Goal: Task Accomplishment & Management: Use online tool/utility

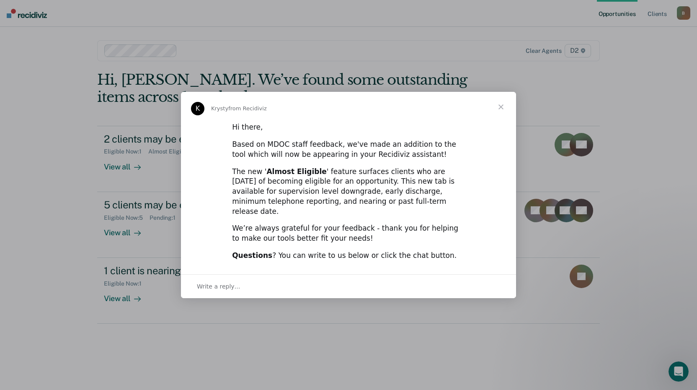
click at [499, 111] on span "Close" at bounding box center [501, 107] width 30 height 30
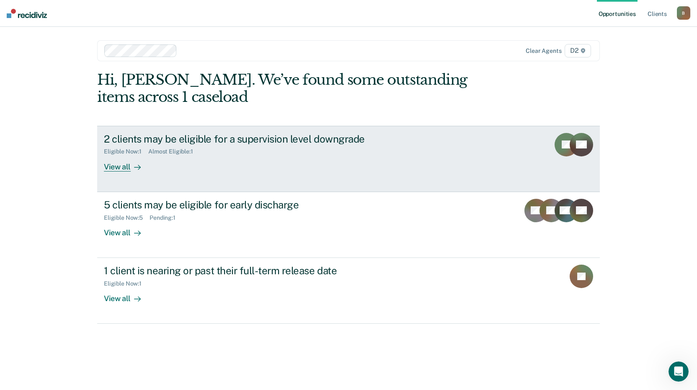
click at [135, 165] on icon at bounding box center [137, 167] width 7 height 7
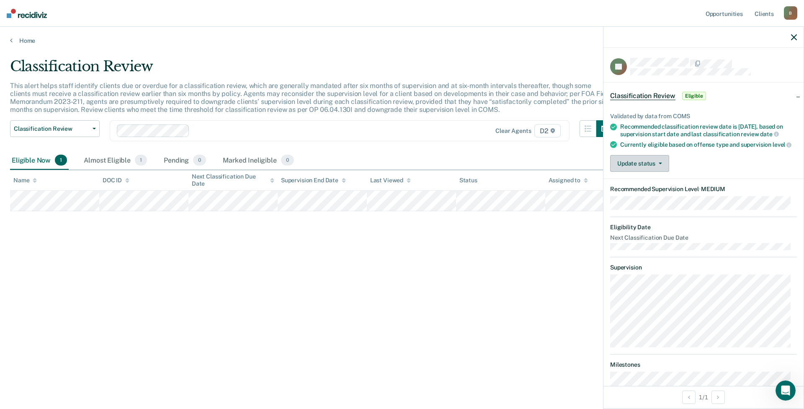
click at [639, 165] on button "Update status" at bounding box center [639, 163] width 59 height 17
click at [697, 161] on div "Update status [PERSON_NAME] Mark Ineligible" at bounding box center [703, 163] width 187 height 17
click at [665, 169] on button "Update status" at bounding box center [639, 163] width 59 height 17
click at [659, 204] on button "Mark Ineligible" at bounding box center [650, 196] width 81 height 13
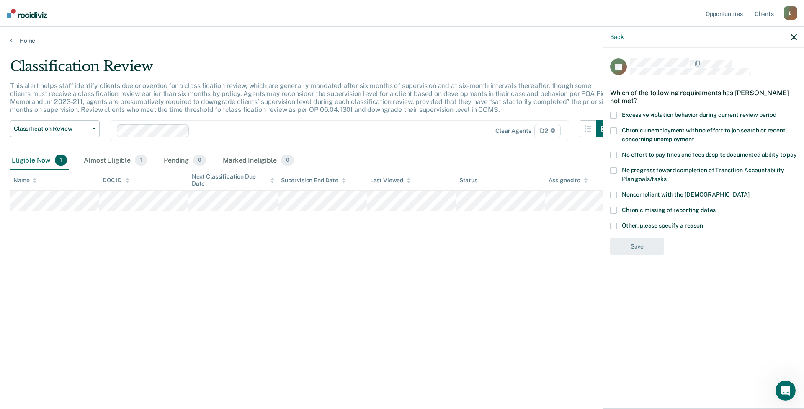
click at [697, 38] on div "Back" at bounding box center [704, 37] width 200 height 21
click at [697, 36] on icon "button" at bounding box center [794, 37] width 6 height 6
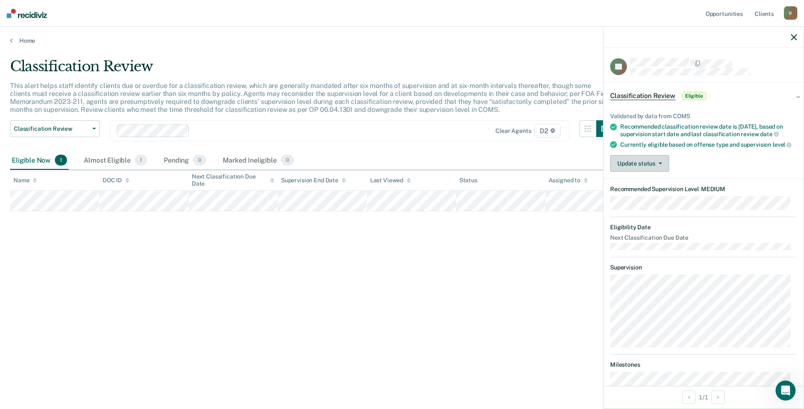
click at [628, 171] on button "Update status" at bounding box center [639, 163] width 59 height 17
click at [697, 171] on div "Update status [PERSON_NAME] Mark Ineligible" at bounding box center [703, 163] width 187 height 17
click at [697, 37] on icon "button" at bounding box center [794, 37] width 6 height 6
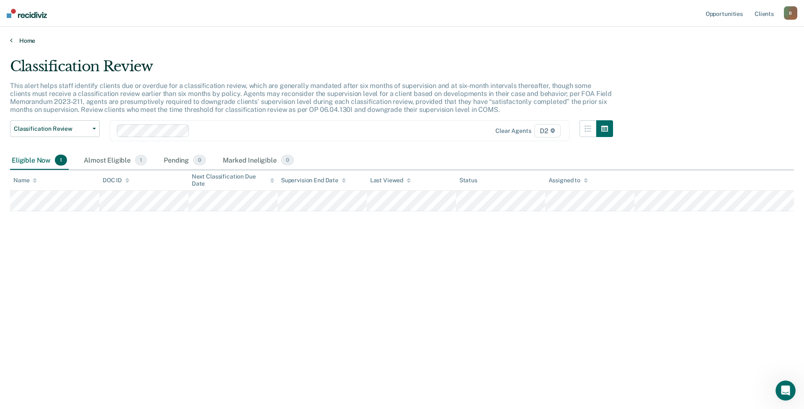
click at [29, 41] on link "Home" at bounding box center [402, 41] width 784 height 8
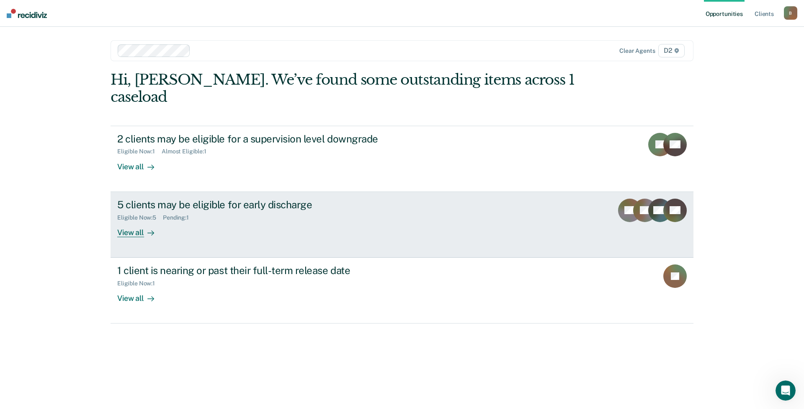
click at [134, 234] on div "View all" at bounding box center [140, 229] width 47 height 16
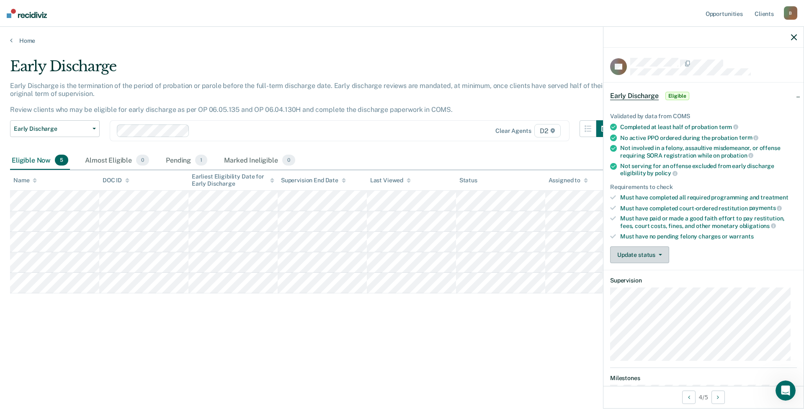
click at [653, 257] on button "Update status" at bounding box center [639, 254] width 59 height 17
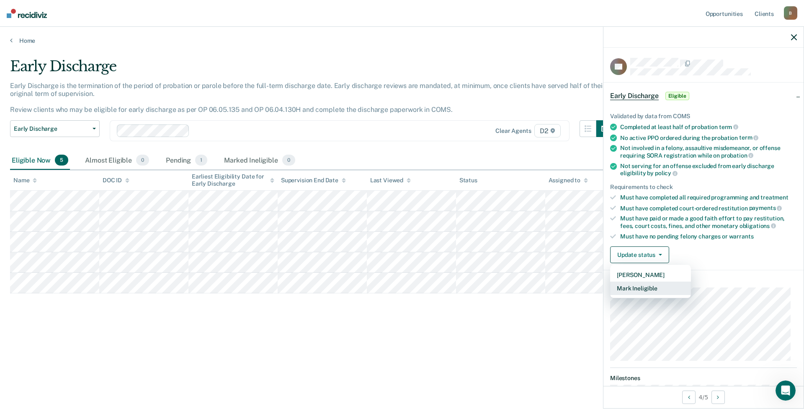
click at [655, 289] on button "Mark Ineligible" at bounding box center [650, 288] width 81 height 13
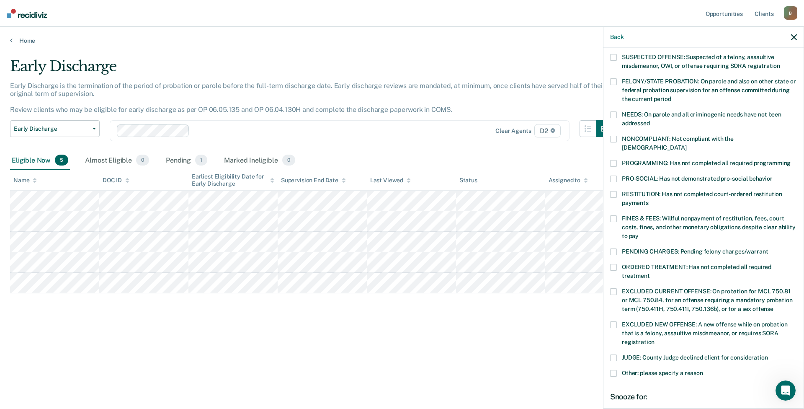
scroll to position [84, 0]
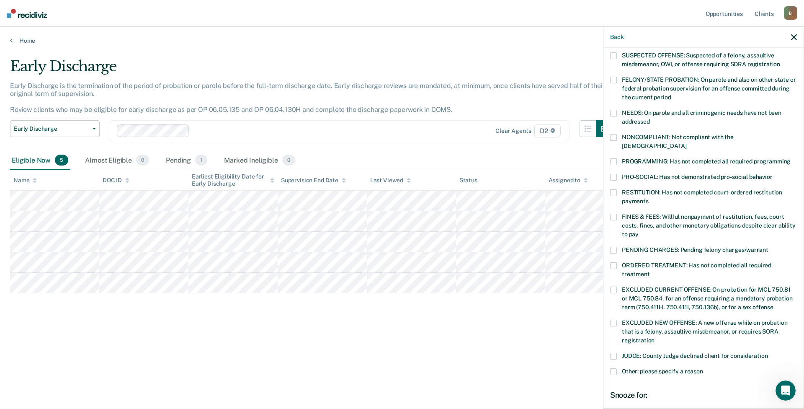
click at [615, 287] on span at bounding box center [613, 290] width 7 height 7
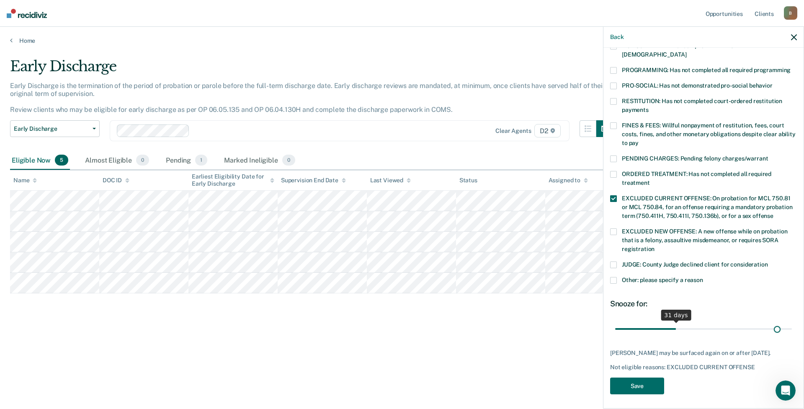
scroll to position [175, 0]
drag, startPoint x: 674, startPoint y: 318, endPoint x: 806, endPoint y: 318, distance: 132.8
type input "90"
click at [697, 321] on input "range" at bounding box center [703, 328] width 177 height 15
click at [637, 388] on button "Save" at bounding box center [637, 385] width 54 height 17
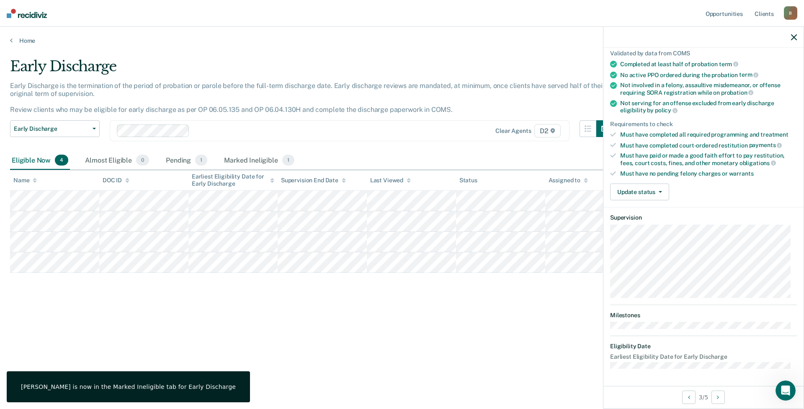
scroll to position [62, 0]
click at [636, 193] on button "Update status" at bounding box center [639, 193] width 59 height 17
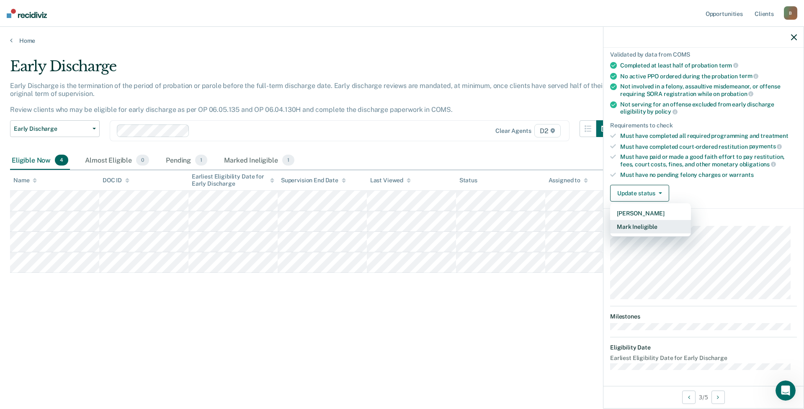
click at [639, 227] on button "Mark Ineligible" at bounding box center [650, 226] width 81 height 13
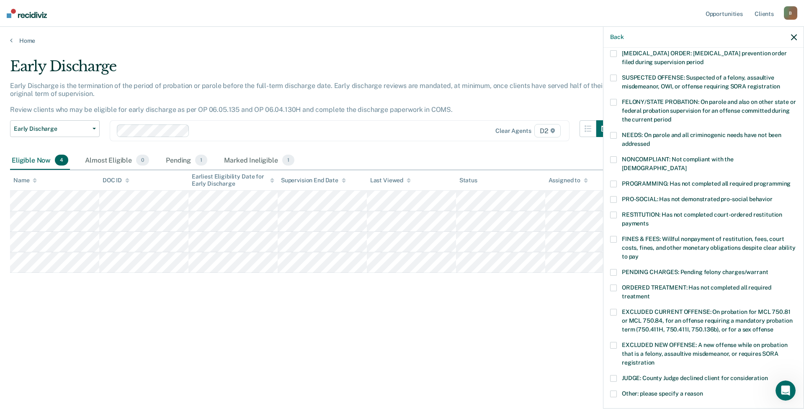
click at [609, 229] on div "RR Which of the following requirements has [PERSON_NAME] not met? [MEDICAL_DATA…" at bounding box center [704, 227] width 200 height 359
click at [617, 236] on label "FINES & FEES: Willful nonpayment of restitution, fees, court costs, fines, and …" at bounding box center [703, 249] width 187 height 26
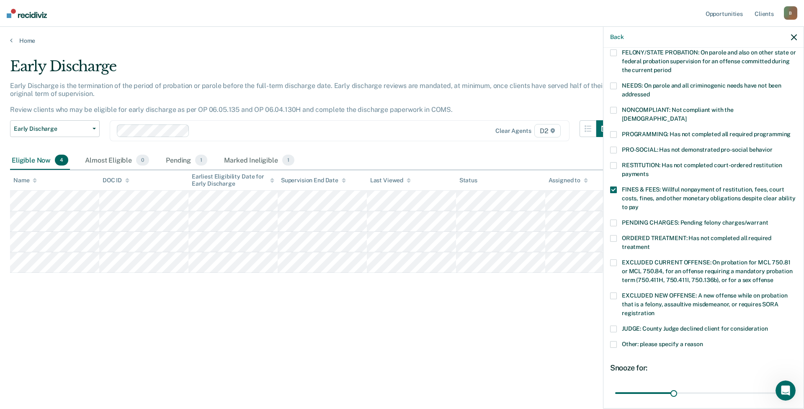
scroll to position [175, 0]
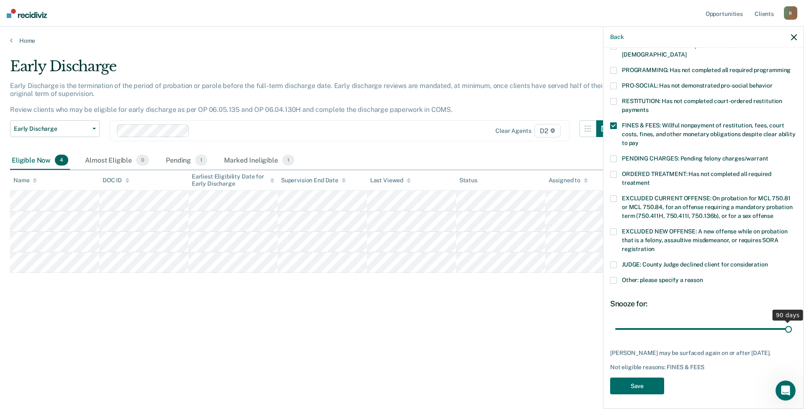
drag, startPoint x: 673, startPoint y: 320, endPoint x: 796, endPoint y: 320, distance: 123.2
type input "90"
click at [697, 321] on input "range" at bounding box center [703, 328] width 177 height 15
click at [632, 385] on button "Save" at bounding box center [637, 385] width 54 height 17
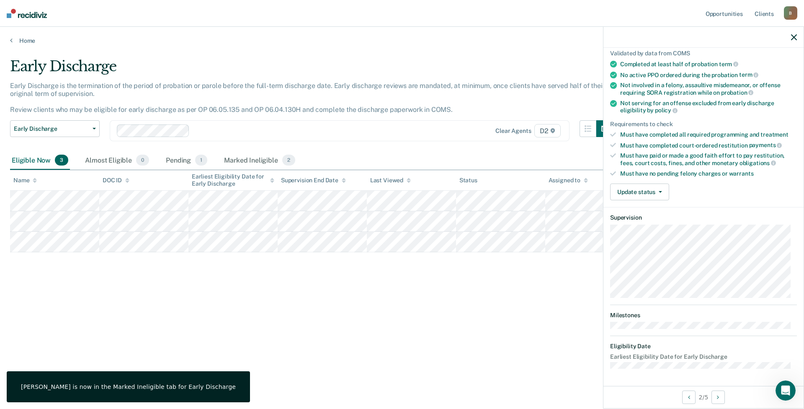
scroll to position [62, 0]
click at [640, 189] on button "Update status" at bounding box center [639, 193] width 59 height 17
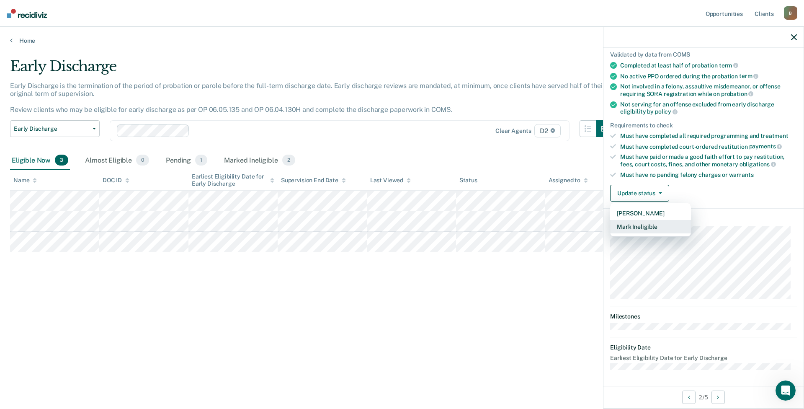
click at [640, 225] on button "Mark Ineligible" at bounding box center [650, 226] width 81 height 13
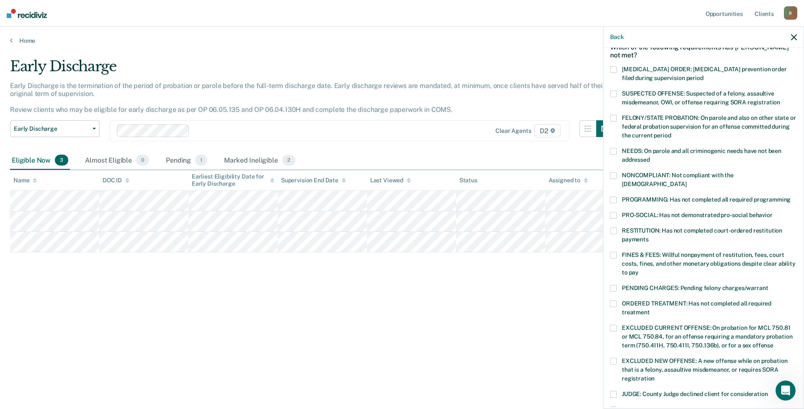
scroll to position [103, 0]
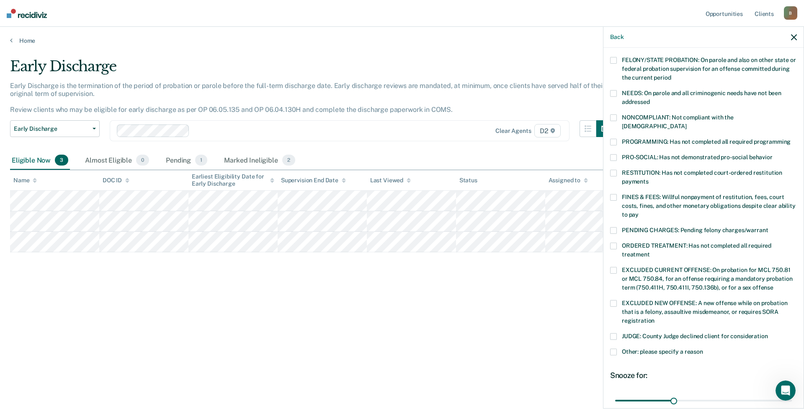
click at [612, 194] on span at bounding box center [613, 197] width 7 height 7
drag, startPoint x: 673, startPoint y: 391, endPoint x: 802, endPoint y: 381, distance: 129.5
type input "90"
click at [697, 389] on input "range" at bounding box center [703, 400] width 177 height 15
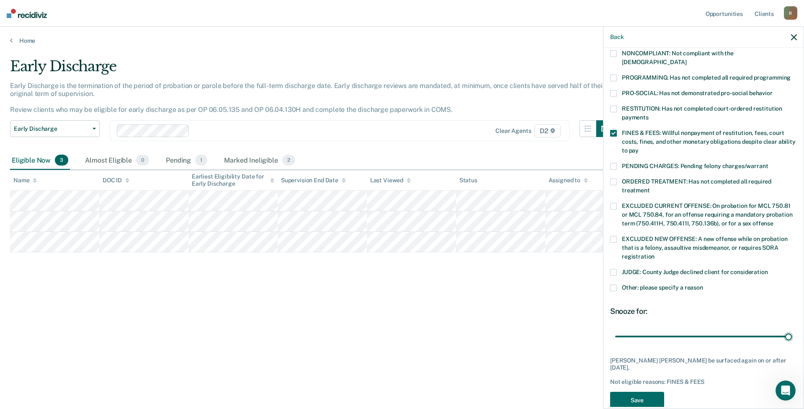
scroll to position [168, 0]
click at [644, 389] on button "Save" at bounding box center [637, 399] width 54 height 17
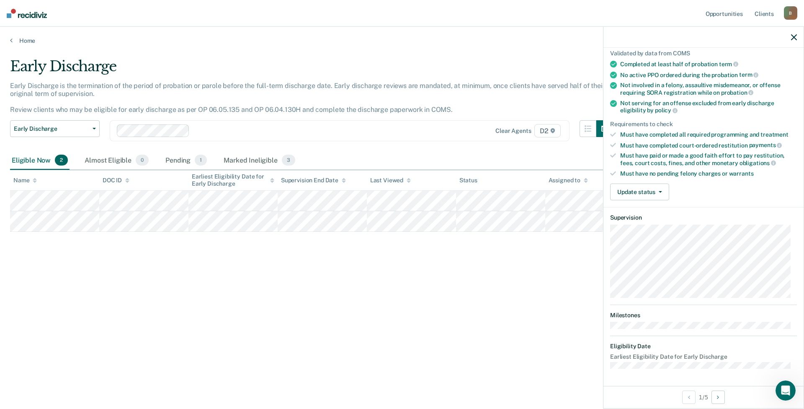
scroll to position [62, 0]
click at [645, 191] on button "Update status" at bounding box center [639, 193] width 59 height 17
click at [643, 223] on button "Mark Ineligible" at bounding box center [650, 226] width 81 height 13
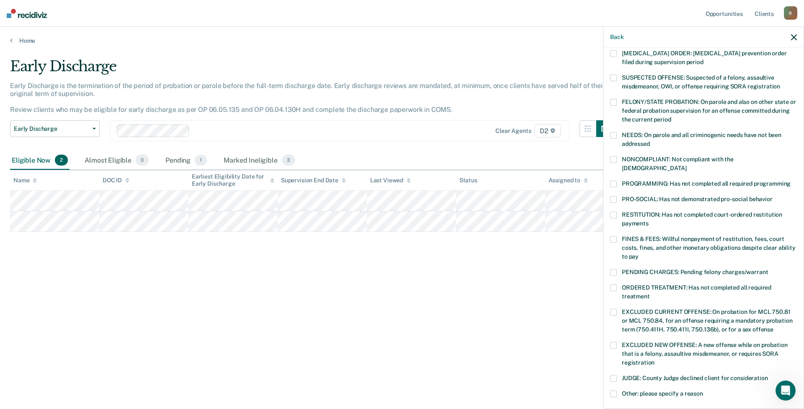
click at [613, 309] on span at bounding box center [613, 312] width 7 height 7
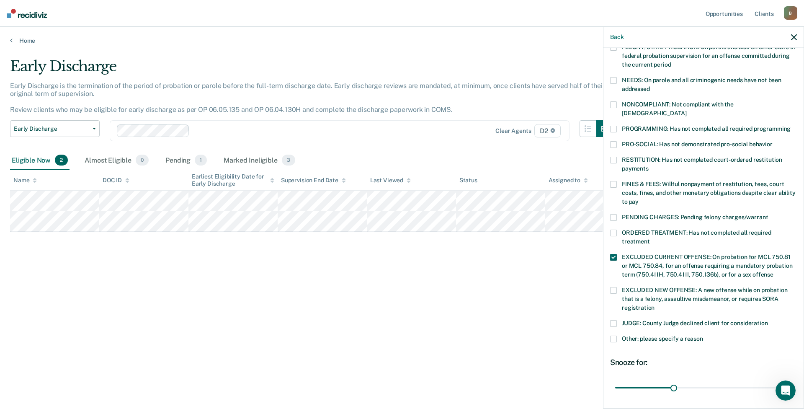
scroll to position [168, 0]
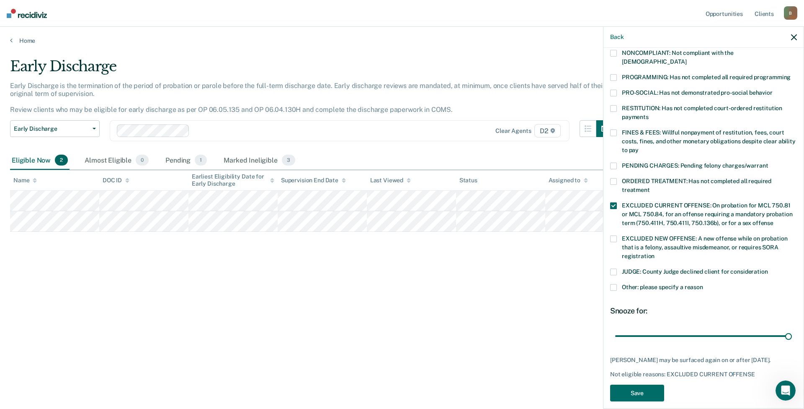
drag, startPoint x: 671, startPoint y: 325, endPoint x: 799, endPoint y: 320, distance: 127.5
type input "90"
click at [697, 328] on input "range" at bounding box center [703, 335] width 177 height 15
click at [631, 385] on button "Save" at bounding box center [637, 393] width 54 height 17
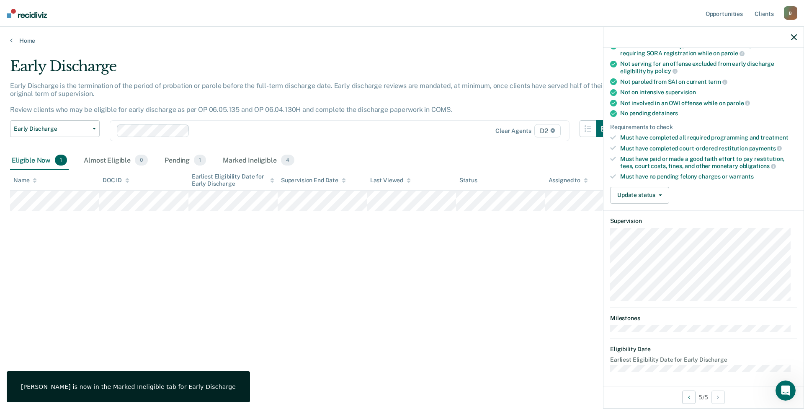
scroll to position [126, 0]
click at [646, 189] on button "Update status" at bounding box center [639, 193] width 59 height 17
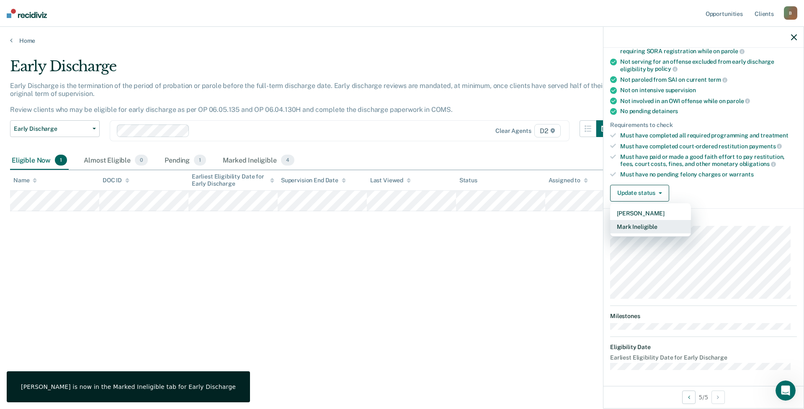
click at [642, 228] on button "Mark Ineligible" at bounding box center [650, 226] width 81 height 13
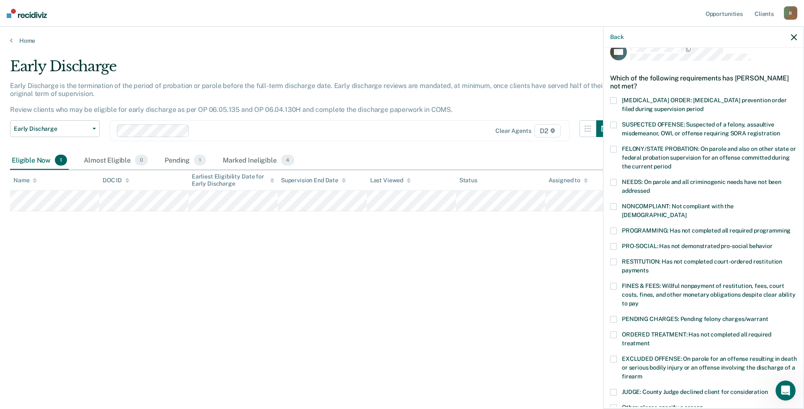
scroll to position [0, 0]
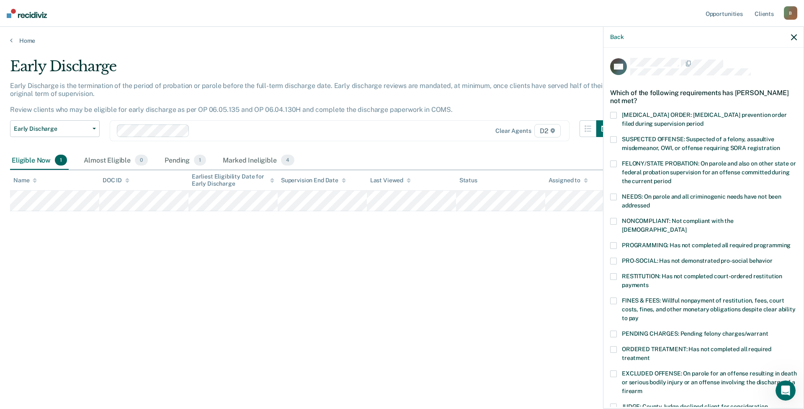
click at [615, 198] on span at bounding box center [613, 197] width 7 height 7
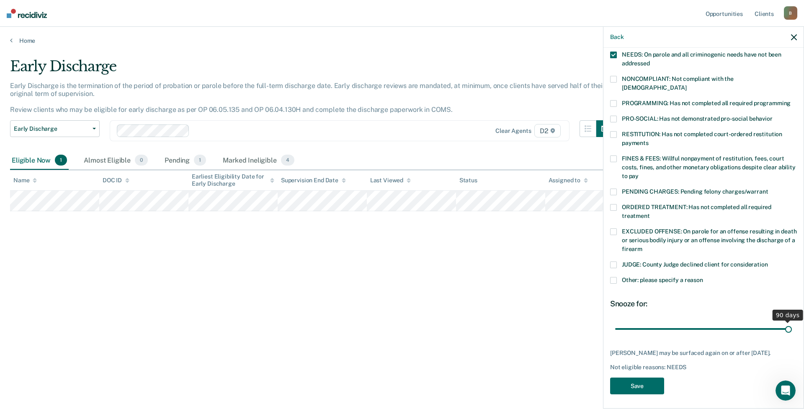
scroll to position [142, 0]
drag, startPoint x: 672, startPoint y: 319, endPoint x: 822, endPoint y: 313, distance: 149.7
type input "90"
click at [697, 321] on input "range" at bounding box center [703, 328] width 177 height 15
click at [642, 384] on button "Save" at bounding box center [637, 385] width 54 height 17
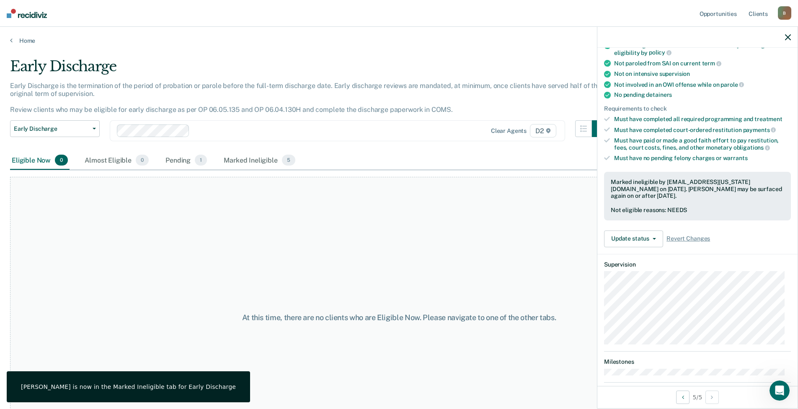
click at [95, 181] on div "At this time, there are no clients who are Eligible Now. Please navigate to one…" at bounding box center [399, 318] width 778 height 282
click at [26, 41] on link "Home" at bounding box center [399, 41] width 778 height 8
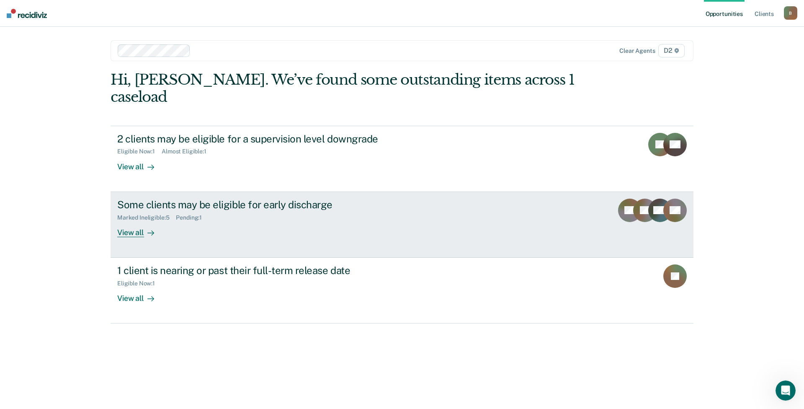
click at [132, 231] on div "View all" at bounding box center [140, 229] width 47 height 16
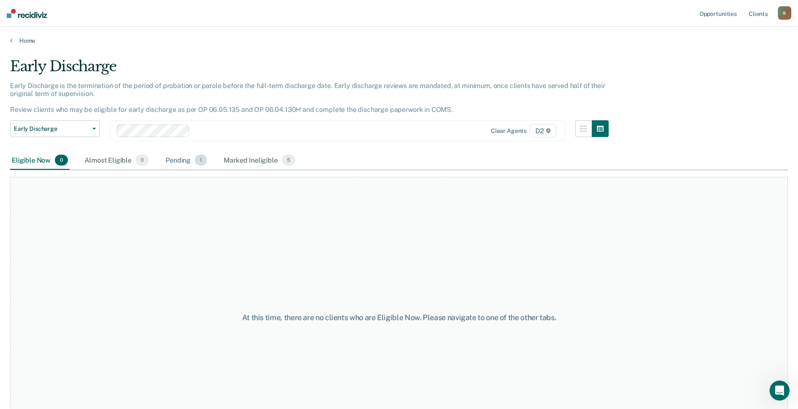
click at [182, 162] on div "Pending 1" at bounding box center [186, 160] width 45 height 18
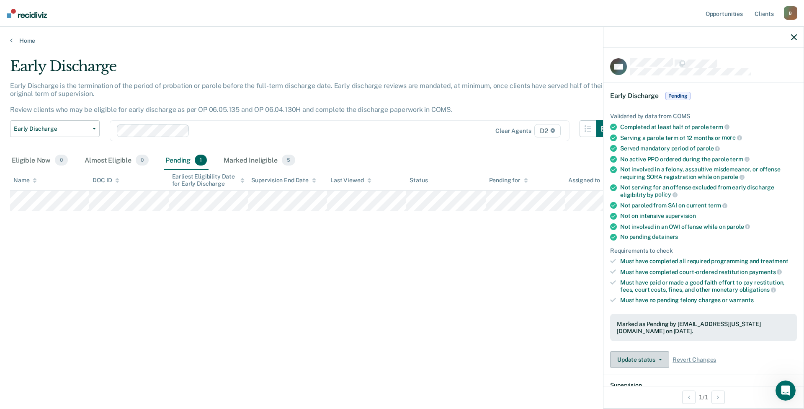
click at [631, 356] on button "Update status" at bounding box center [639, 359] width 59 height 17
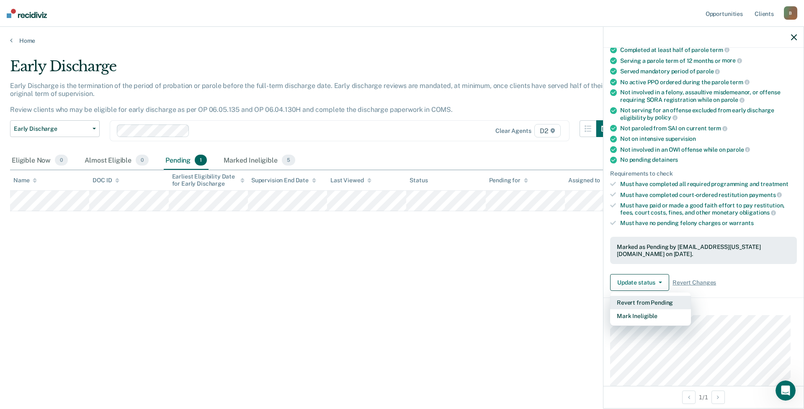
scroll to position [175, 0]
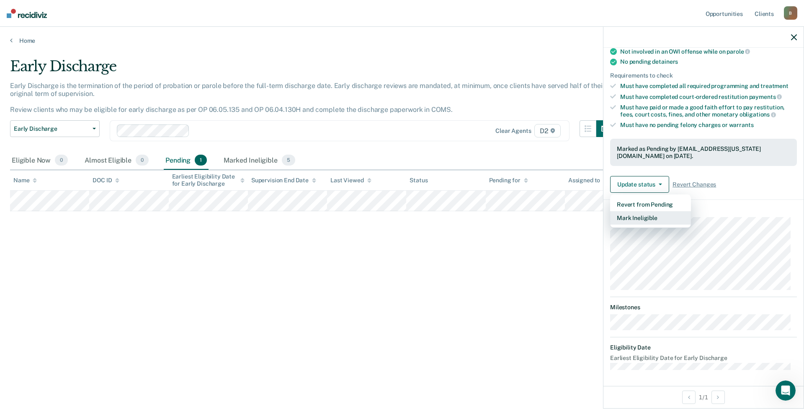
click at [639, 217] on button "Mark Ineligible" at bounding box center [650, 217] width 81 height 13
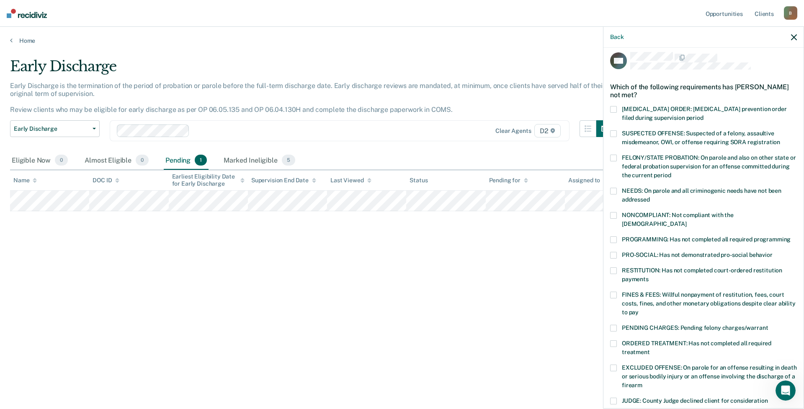
scroll to position [0, 0]
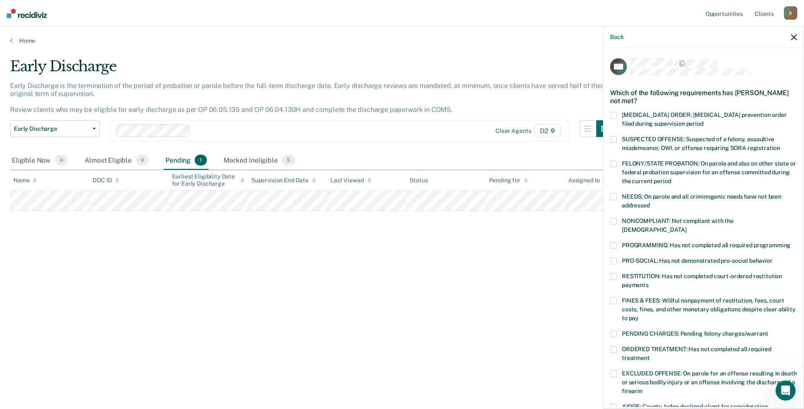
click at [616, 140] on span at bounding box center [613, 139] width 7 height 7
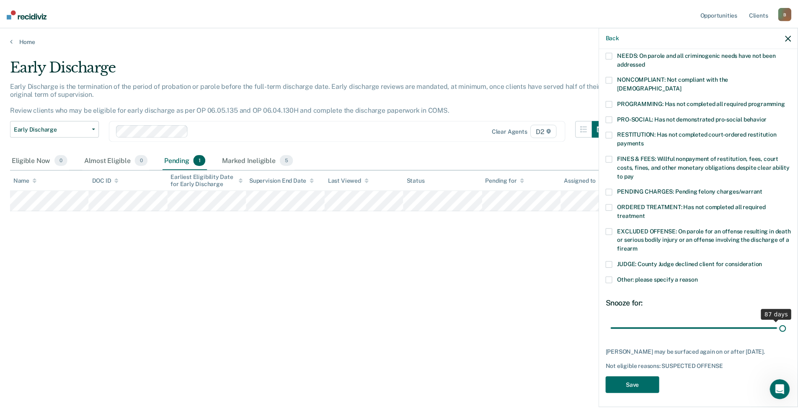
scroll to position [135, 0]
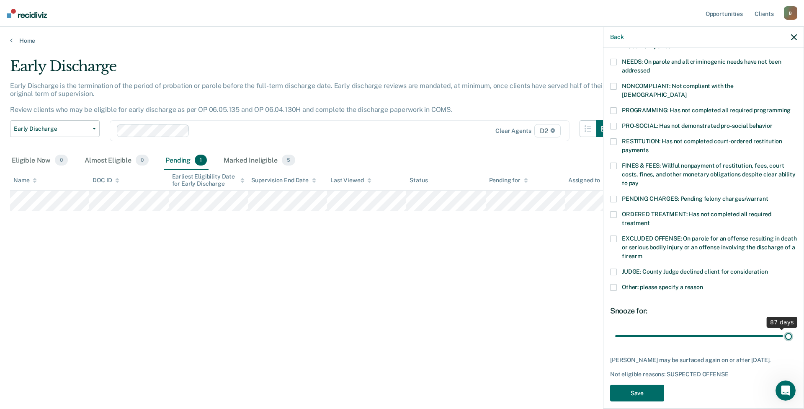
drag, startPoint x: 672, startPoint y: 320, endPoint x: 830, endPoint y: 316, distance: 158.0
type input "90"
click at [697, 328] on input "range" at bounding box center [703, 335] width 177 height 15
click at [636, 385] on button "Save" at bounding box center [637, 393] width 54 height 17
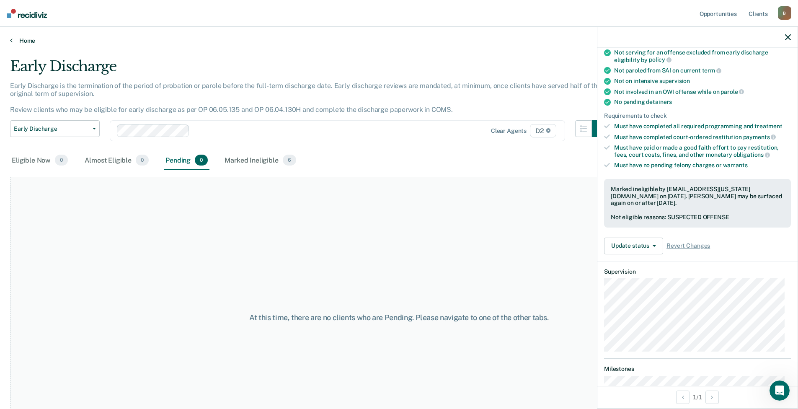
click at [26, 42] on link "Home" at bounding box center [399, 41] width 778 height 8
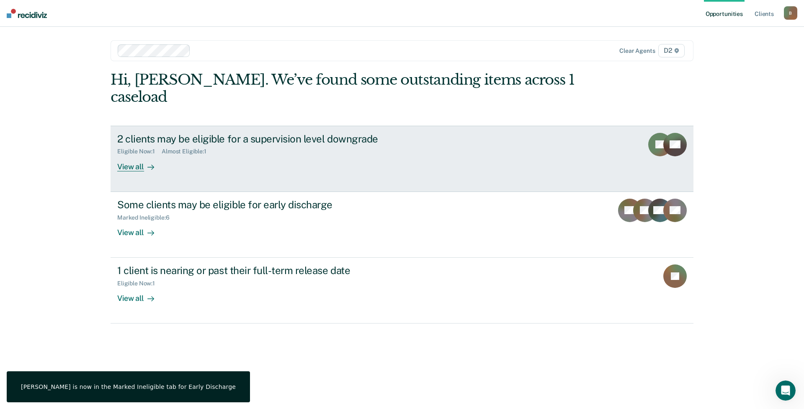
click at [214, 137] on div "2 clients may be eligible for a supervision level downgrade" at bounding box center [264, 139] width 294 height 12
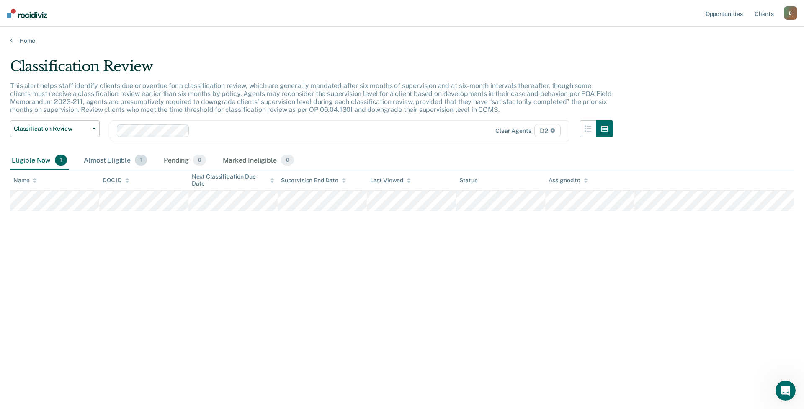
click at [122, 162] on div "Almost Eligible 1" at bounding box center [115, 160] width 67 height 18
click at [34, 161] on div "Eligible Now 1" at bounding box center [39, 160] width 59 height 18
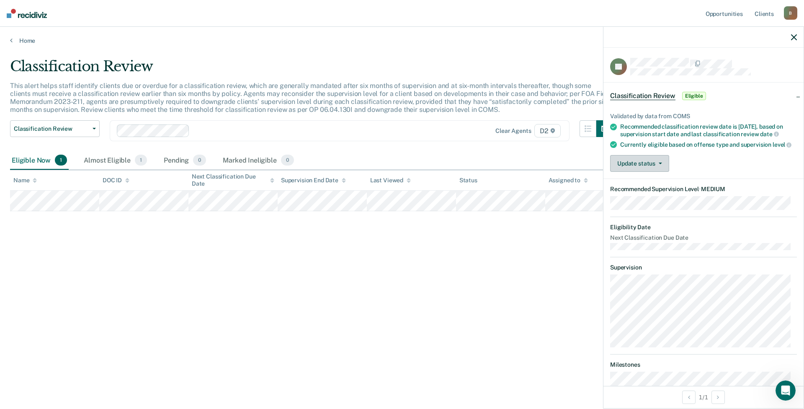
click at [649, 166] on button "Update status" at bounding box center [639, 163] width 59 height 17
click at [640, 204] on button "Mark Ineligible" at bounding box center [650, 196] width 81 height 13
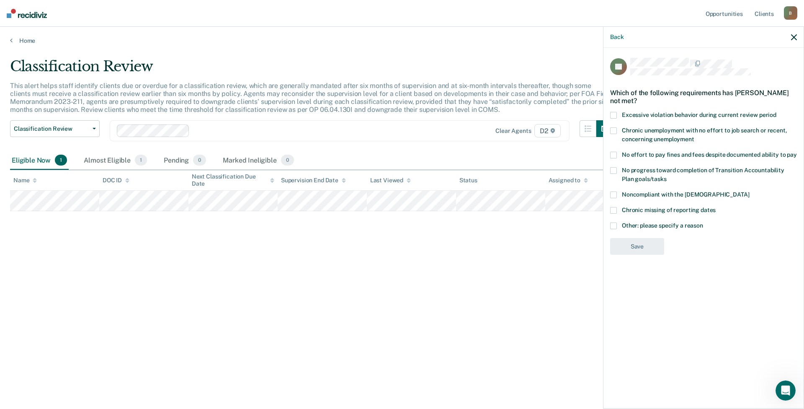
click at [617, 225] on label "Other: please specify a reason" at bounding box center [703, 226] width 187 height 9
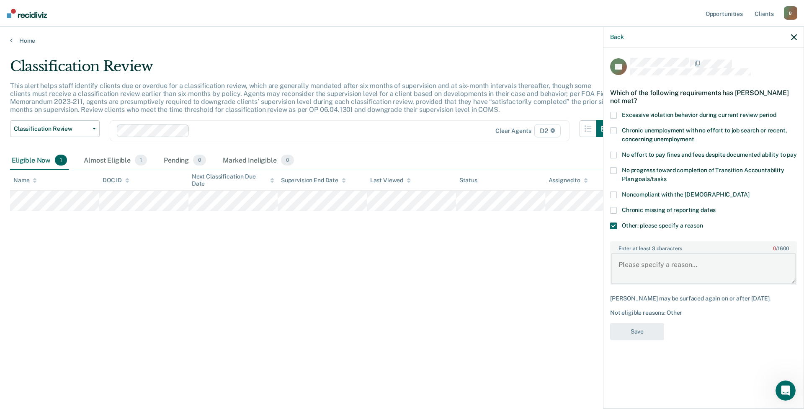
click at [653, 267] on textarea "Enter at least 3 characters 0 / 1600" at bounding box center [703, 268] width 185 height 31
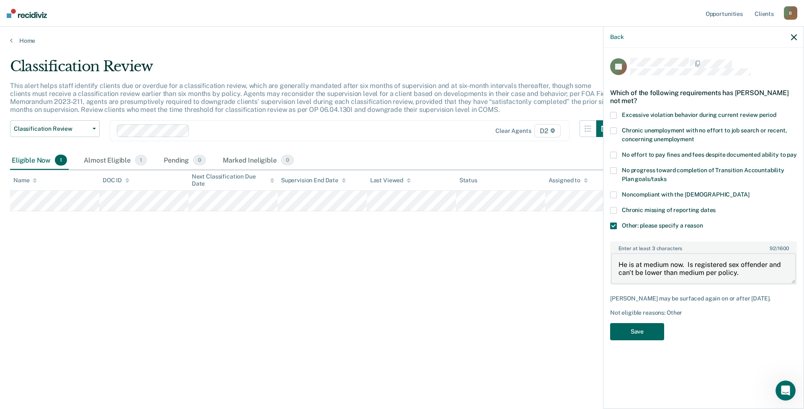
type textarea "He is at medium now. Is registered sex offender and can't be lower than medium …"
click at [646, 330] on button "Save" at bounding box center [637, 331] width 54 height 17
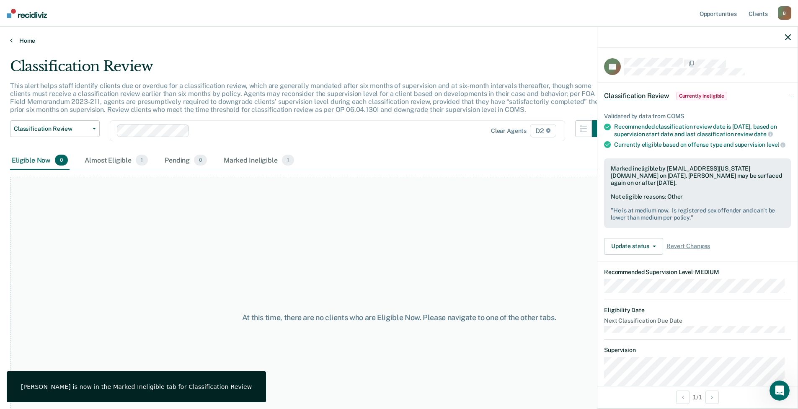
click at [30, 40] on link "Home" at bounding box center [399, 41] width 778 height 8
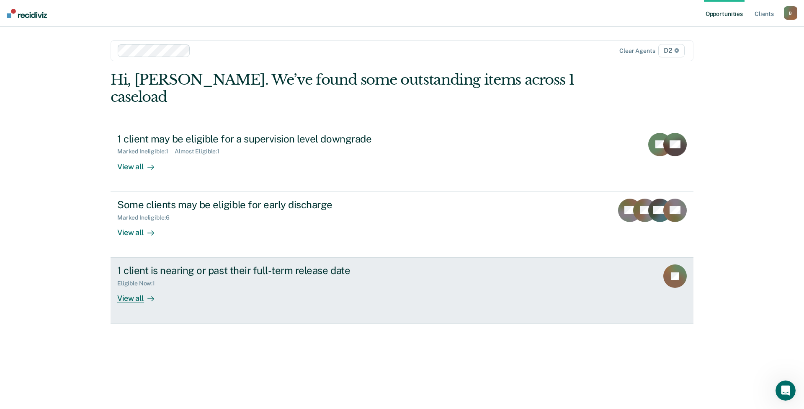
click at [130, 297] on div "View all" at bounding box center [140, 295] width 47 height 16
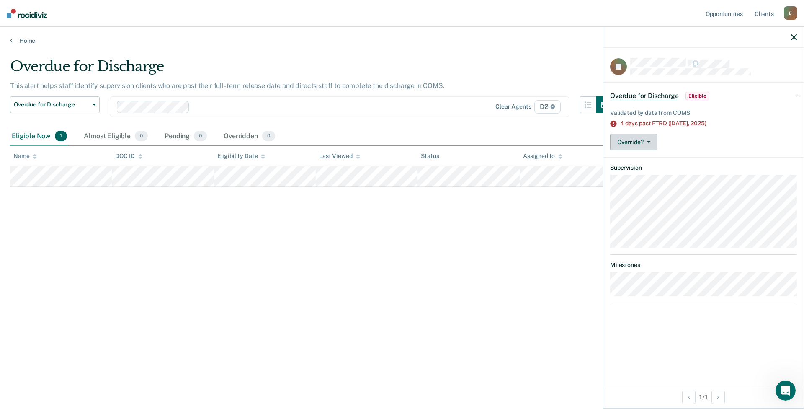
click at [631, 145] on button "Override?" at bounding box center [633, 142] width 47 height 17
click at [552, 216] on div "Overdue for Discharge This alert helps staff identify supervision clients who a…" at bounding box center [402, 202] width 784 height 288
click at [644, 141] on span "button" at bounding box center [647, 142] width 7 height 2
click at [638, 174] on button "[PERSON_NAME]" at bounding box center [650, 175] width 81 height 13
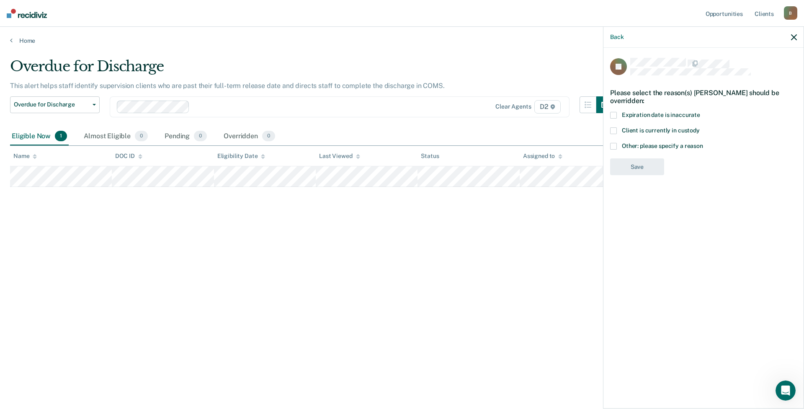
click at [617, 147] on label "Other: please specify a reason" at bounding box center [703, 147] width 187 height 9
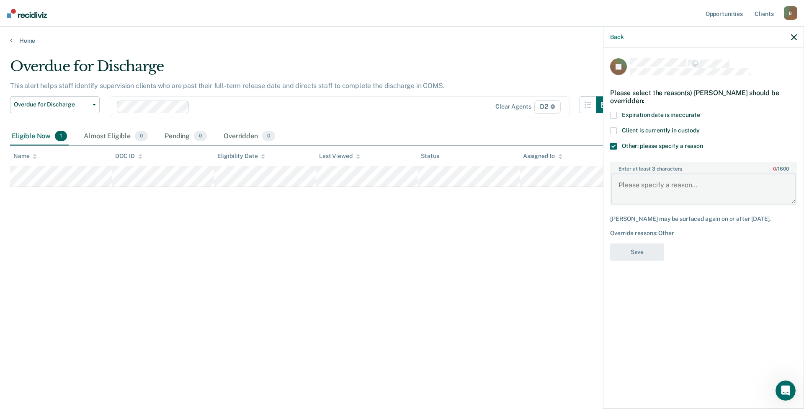
click at [660, 185] on textarea "Enter at least 3 characters 0 / 1600" at bounding box center [703, 188] width 185 height 31
click at [659, 183] on textarea "he was dis" at bounding box center [703, 188] width 185 height 31
type textarea "he was discharged on [DATE]"
click at [639, 259] on button "Save" at bounding box center [637, 251] width 54 height 17
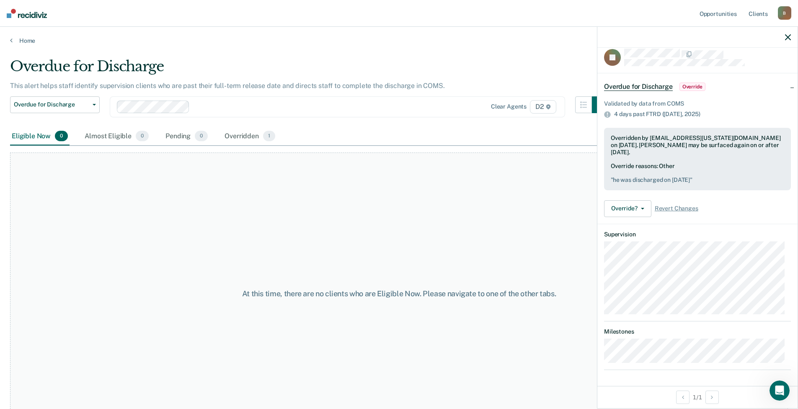
scroll to position [25, 0]
